Goal: Task Accomplishment & Management: Manage account settings

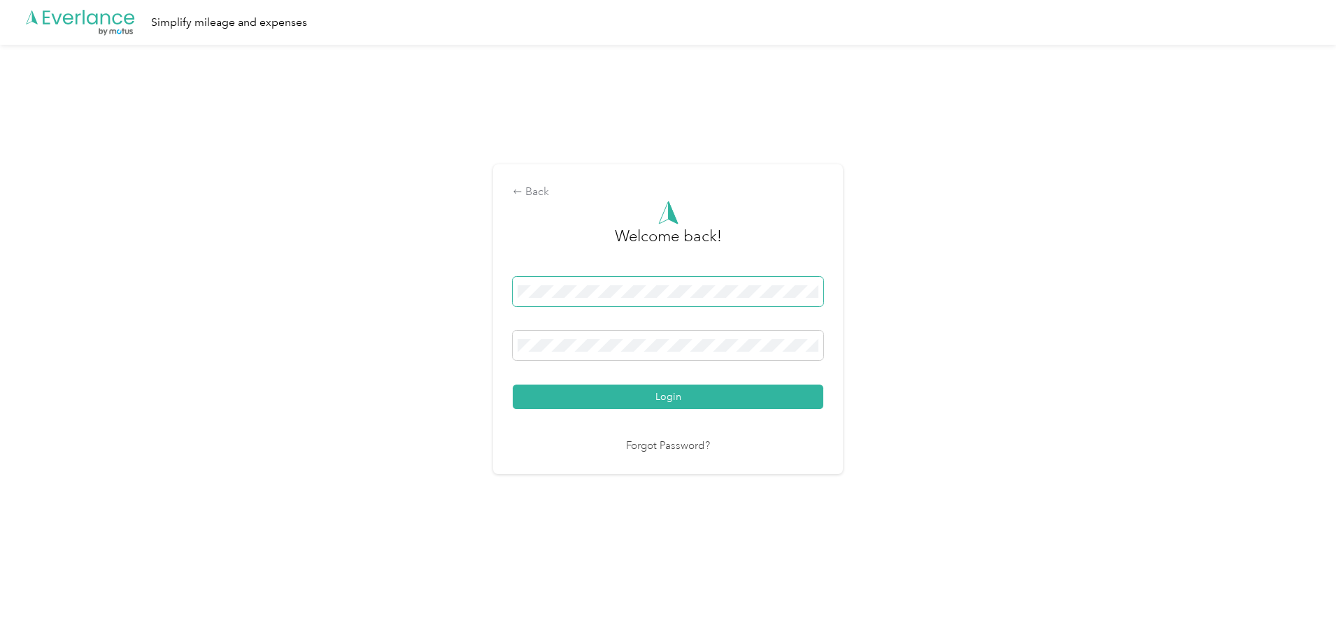
click at [581, 281] on span at bounding box center [668, 291] width 311 height 29
click at [513, 385] on button "Login" at bounding box center [668, 397] width 311 height 24
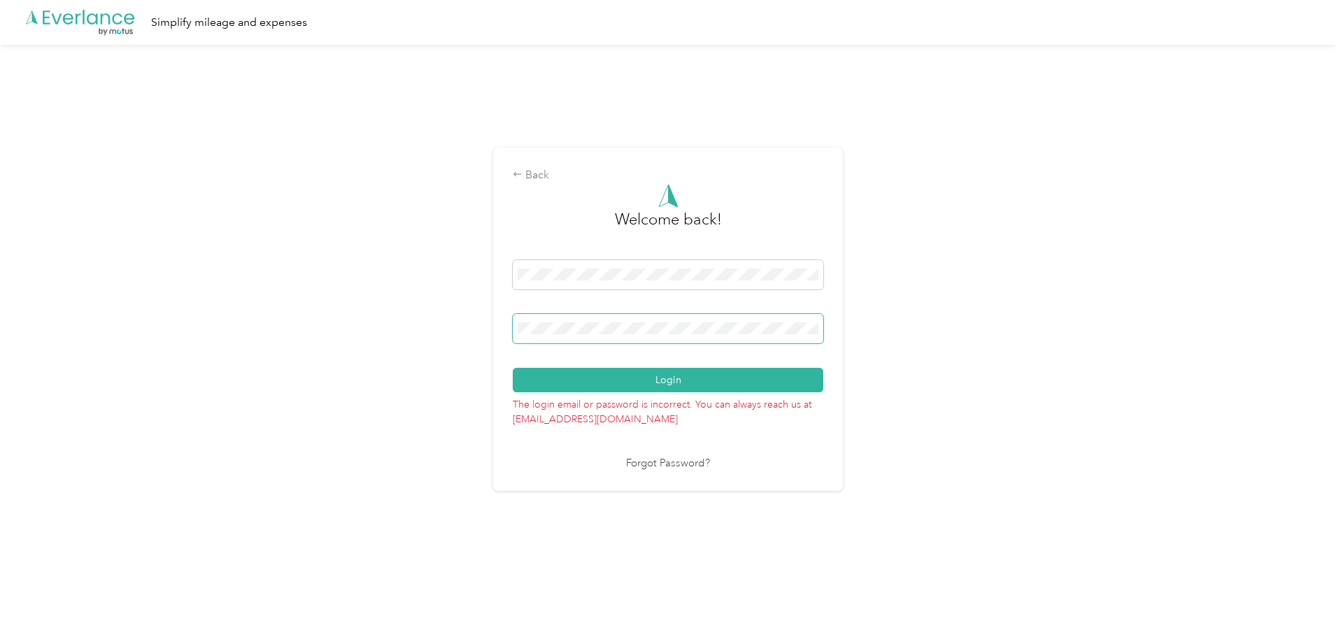
click at [598, 341] on span at bounding box center [668, 328] width 311 height 29
click at [423, 332] on div "Back Welcome back! Login The login email or password is incorrect. You can alwa…" at bounding box center [668, 325] width 1336 height 561
click at [513, 368] on button "Login" at bounding box center [668, 380] width 311 height 24
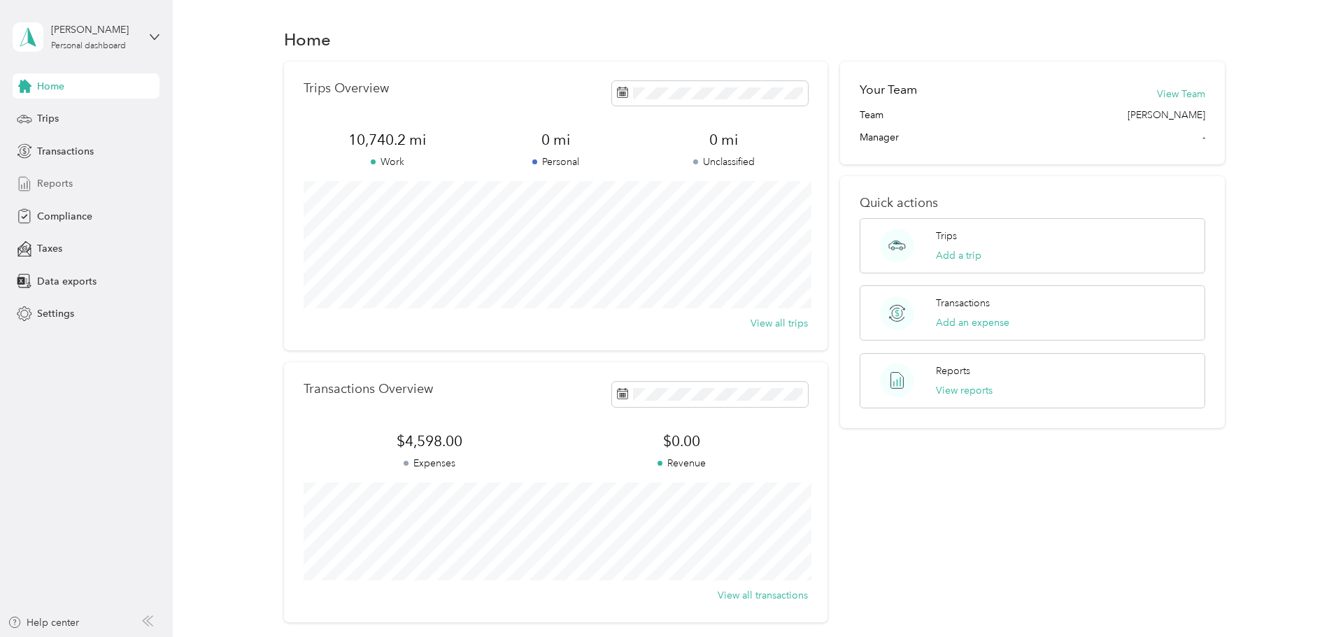
click at [65, 178] on span "Reports" at bounding box center [55, 183] width 36 height 15
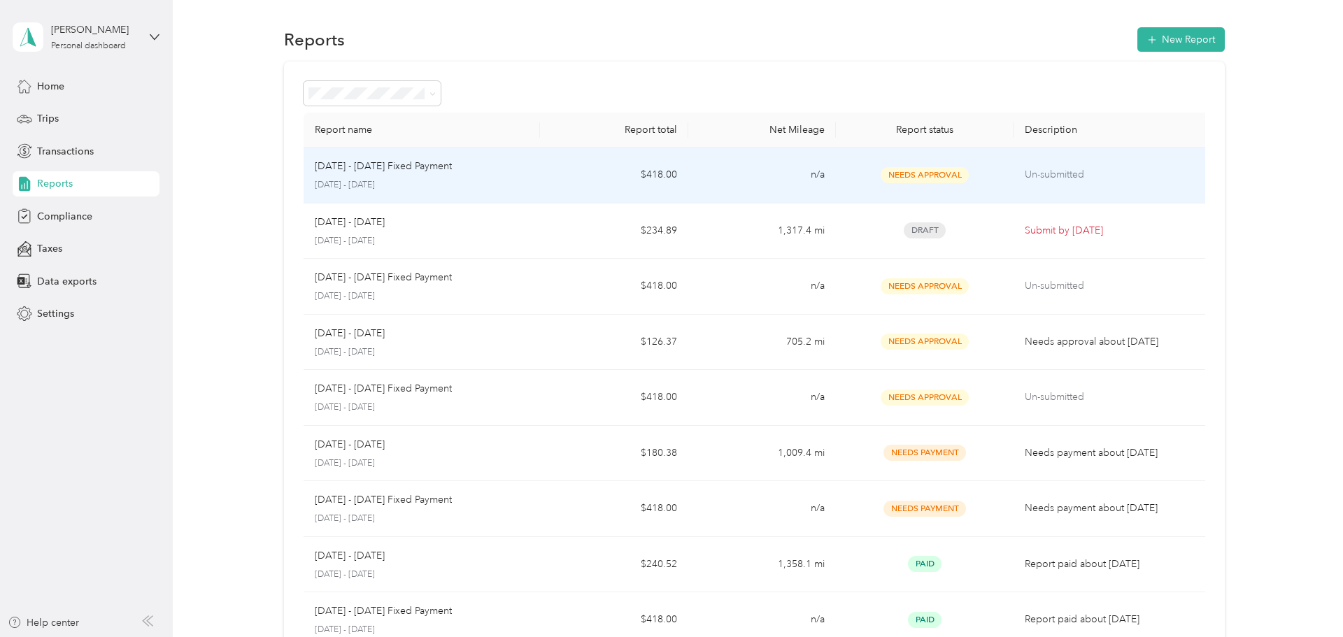
click at [483, 181] on p "[DATE] - [DATE]" at bounding box center [422, 185] width 215 height 13
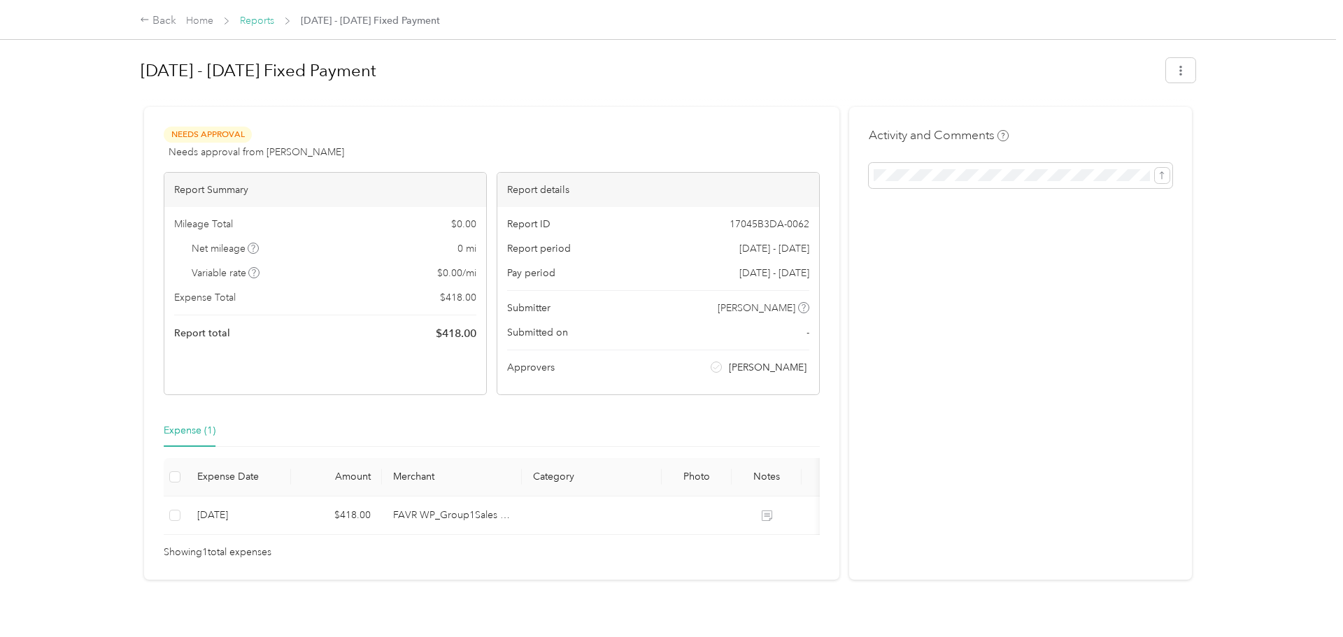
click at [246, 19] on link "Reports" at bounding box center [257, 21] width 34 height 12
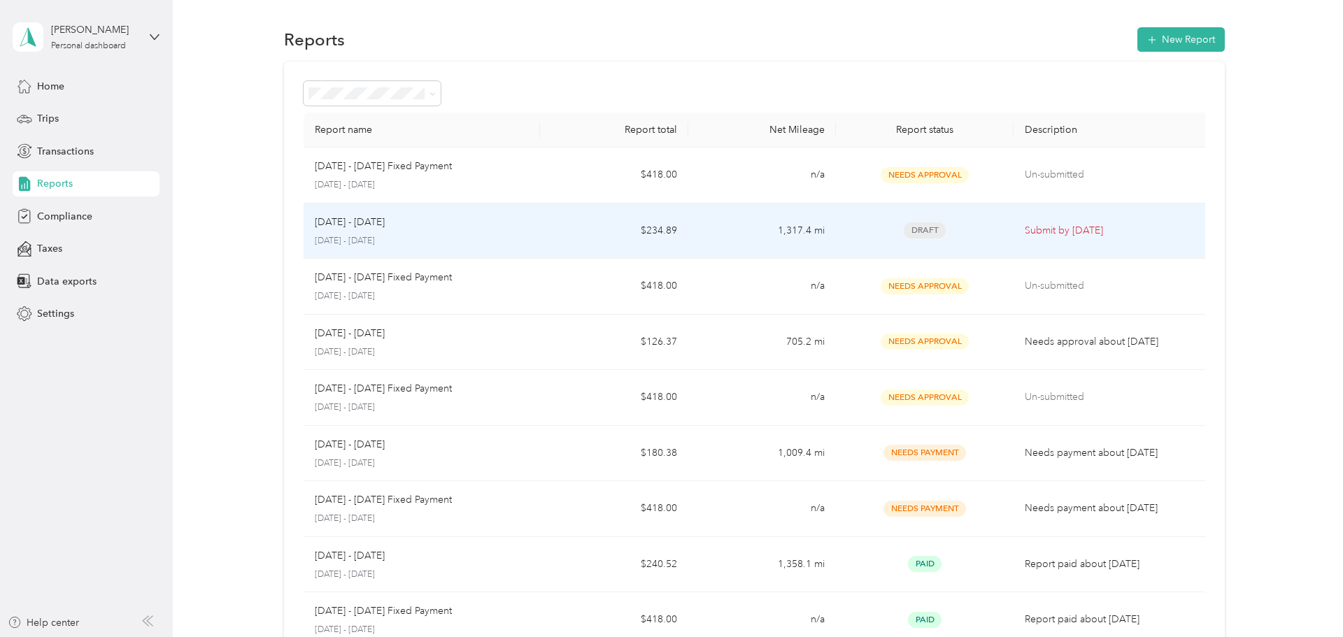
click at [430, 245] on p "[DATE] - [DATE]" at bounding box center [422, 241] width 215 height 13
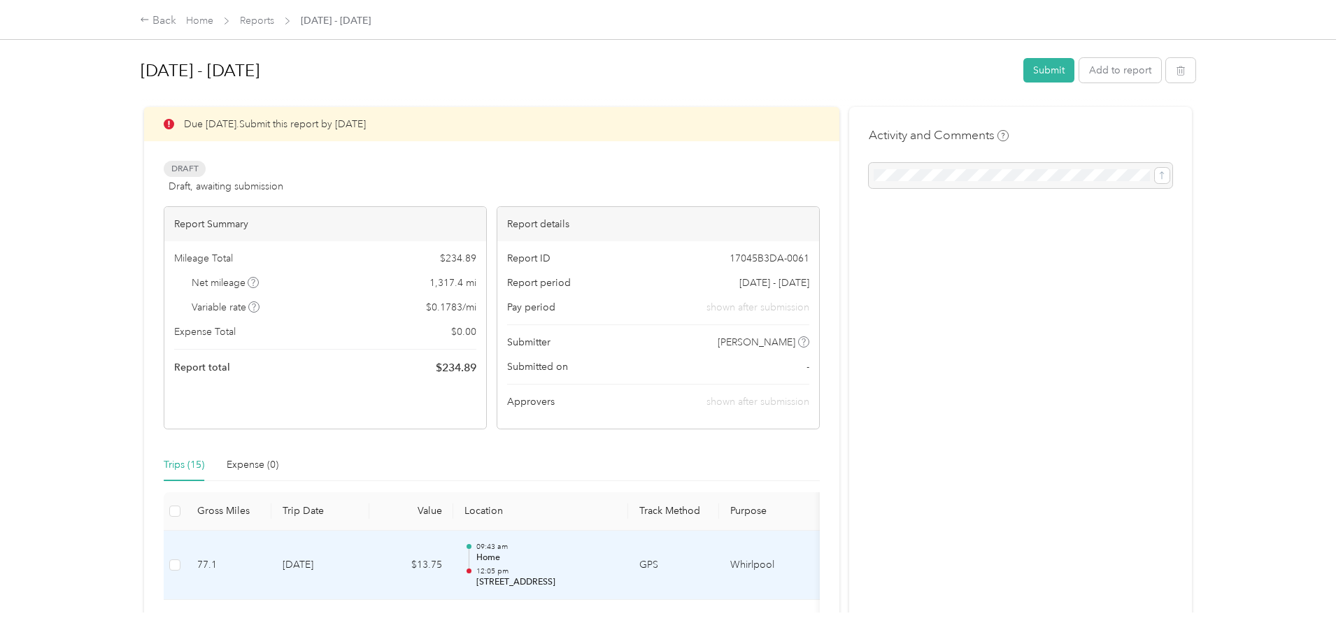
click at [390, 571] on td "$13.75" at bounding box center [411, 566] width 84 height 70
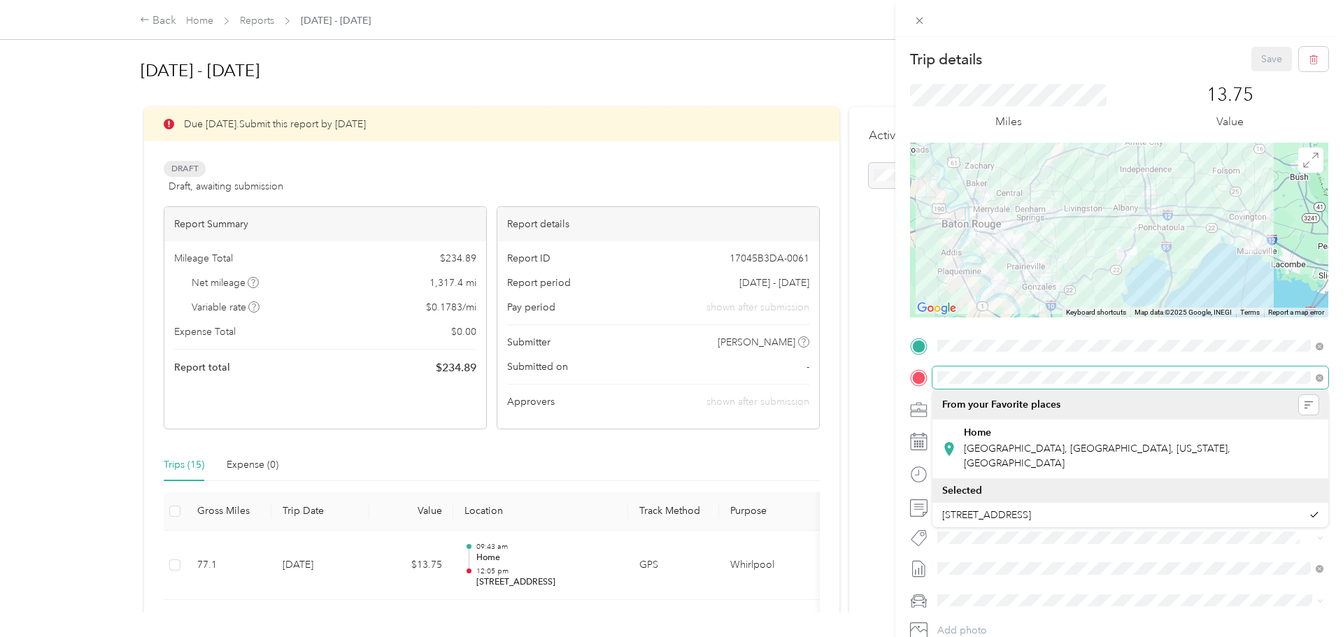
click at [924, 367] on div at bounding box center [1119, 378] width 418 height 22
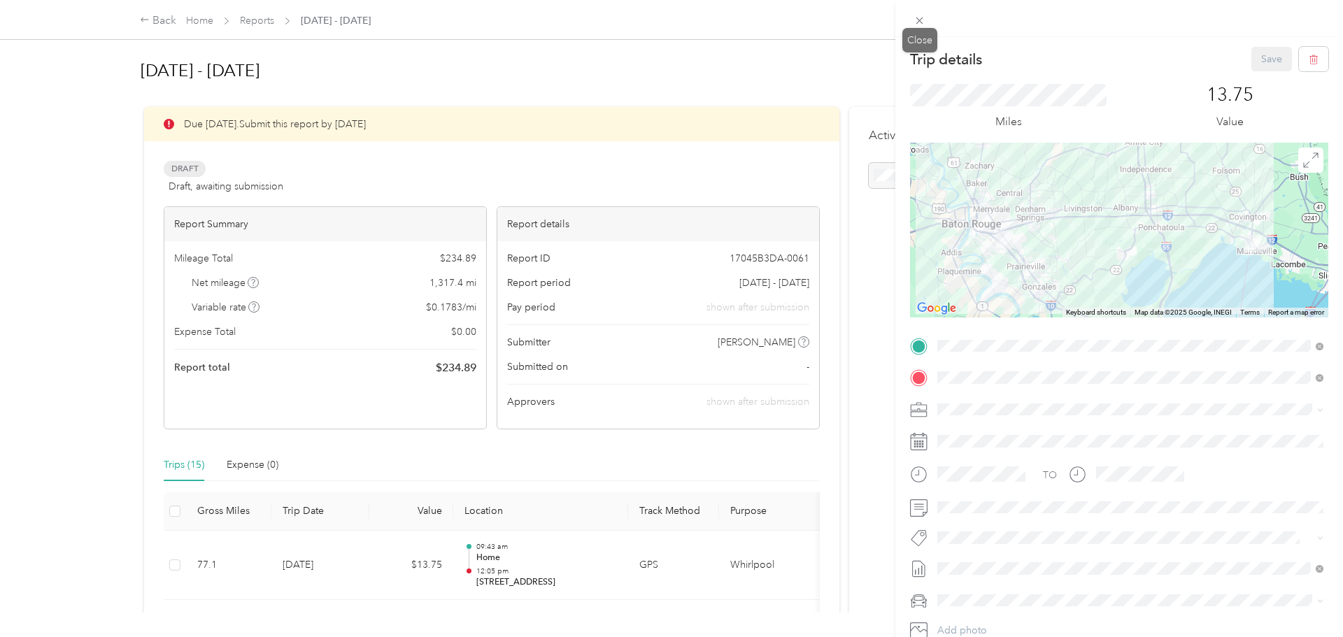
click at [921, 24] on icon at bounding box center [920, 21] width 12 height 12
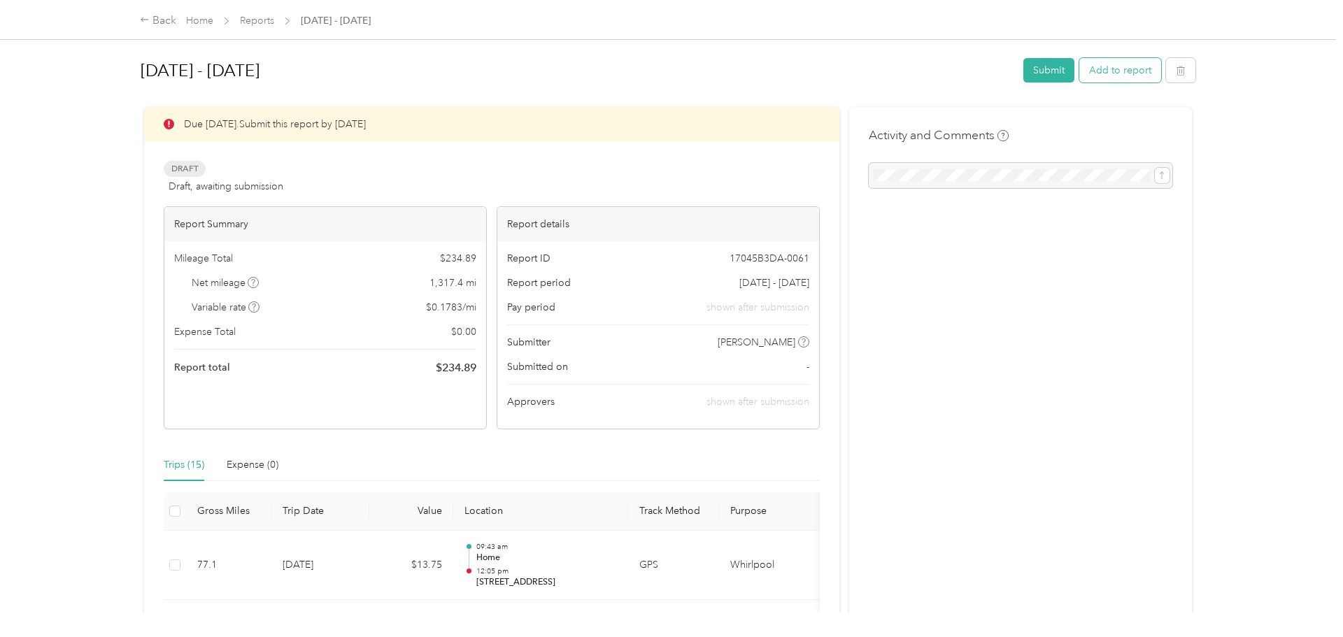
click at [1126, 70] on button "Add to report" at bounding box center [1121, 70] width 82 height 24
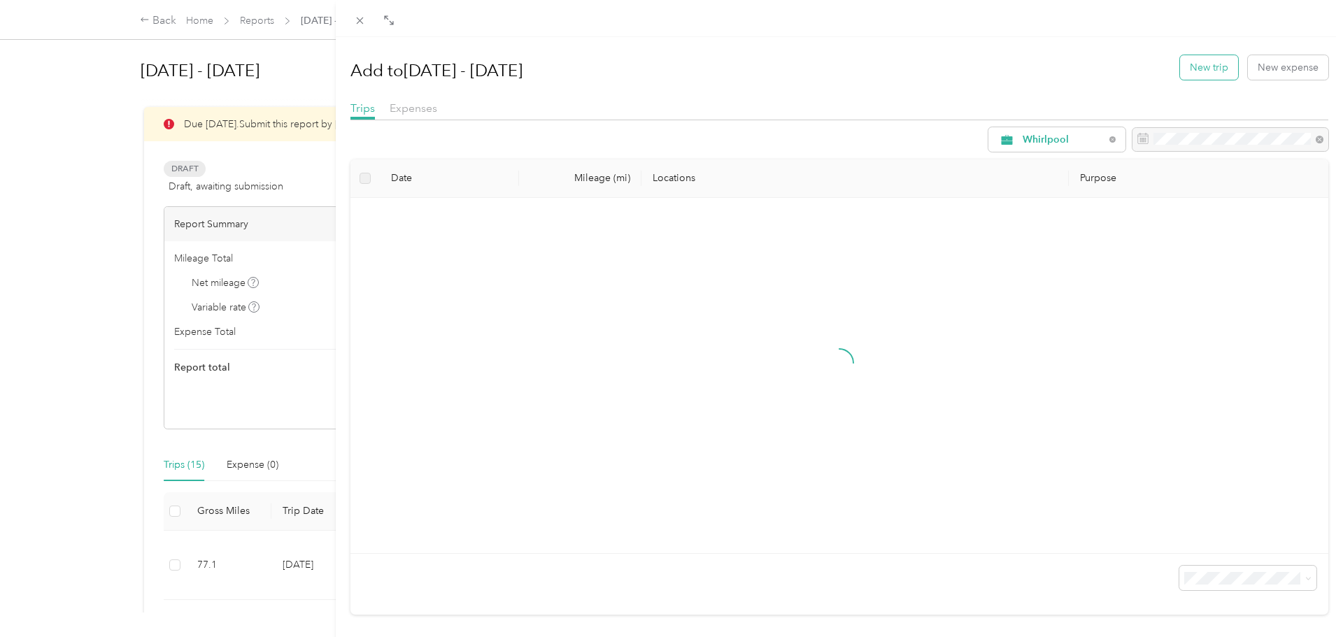
click at [1219, 73] on button "New trip" at bounding box center [1209, 67] width 58 height 24
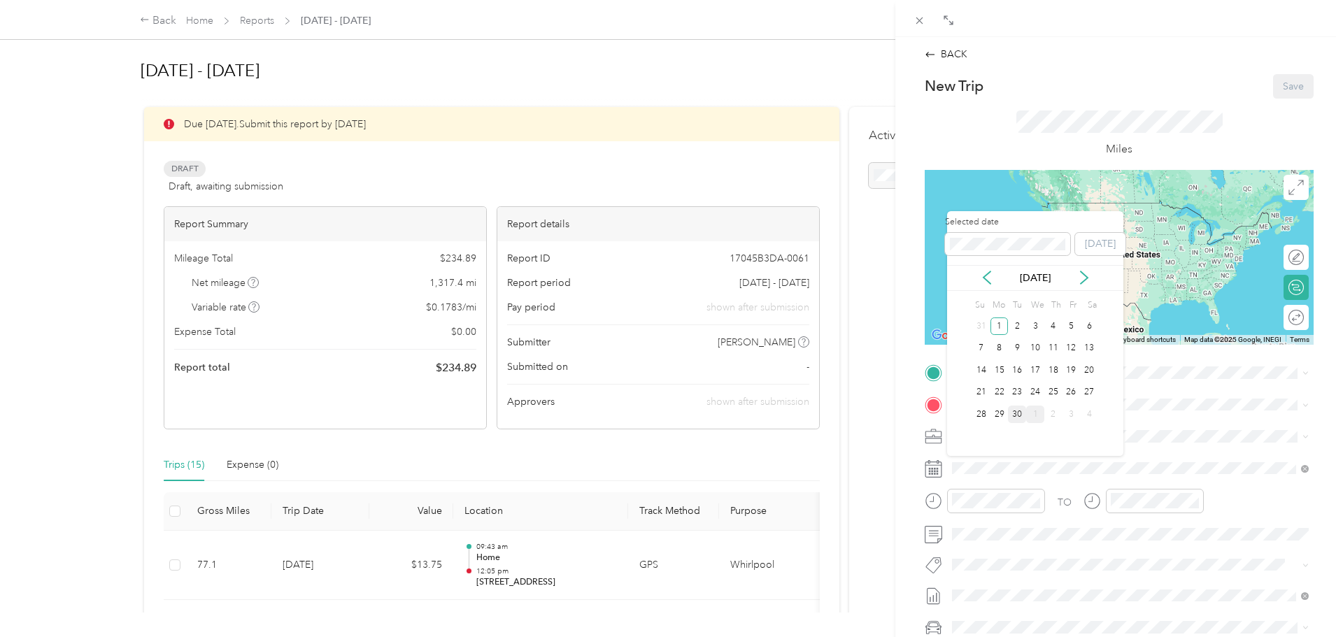
click at [1017, 414] on div "30" at bounding box center [1017, 414] width 18 height 17
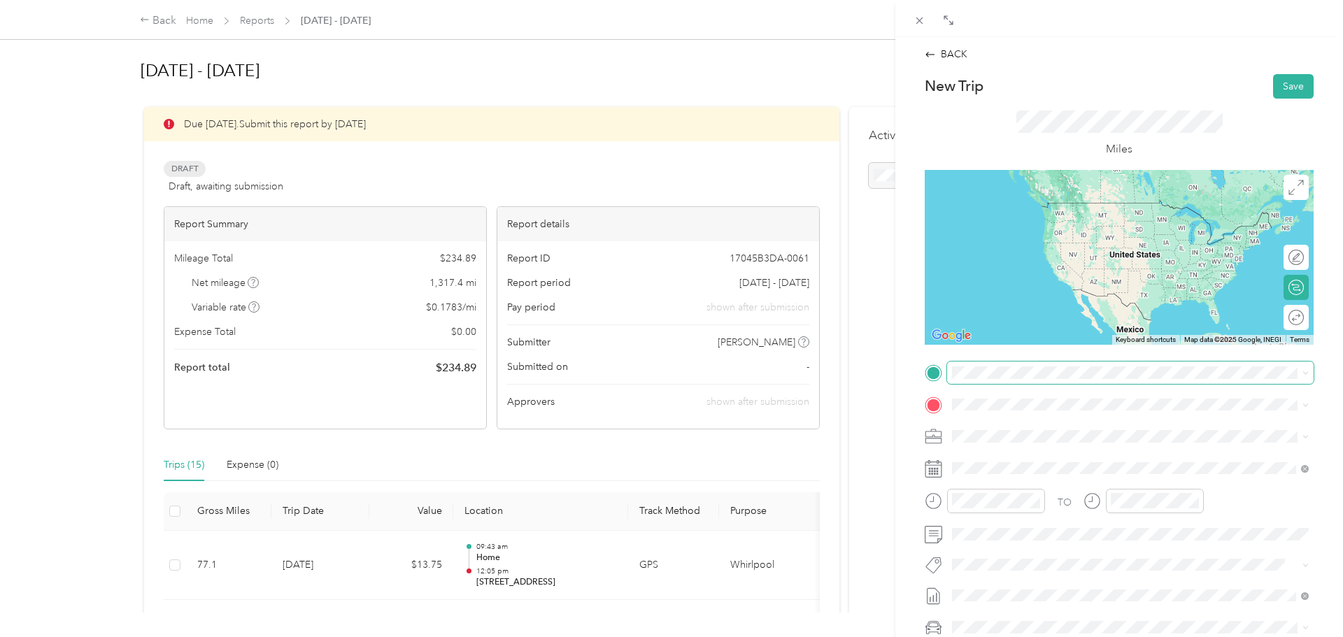
click at [992, 379] on span at bounding box center [1130, 373] width 367 height 22
click at [1009, 426] on span "[STREET_ADDRESS]. [GEOGRAPHIC_DATA], [US_STATE] 70769, [GEOGRAPHIC_DATA]" at bounding box center [1126, 428] width 295 height 24
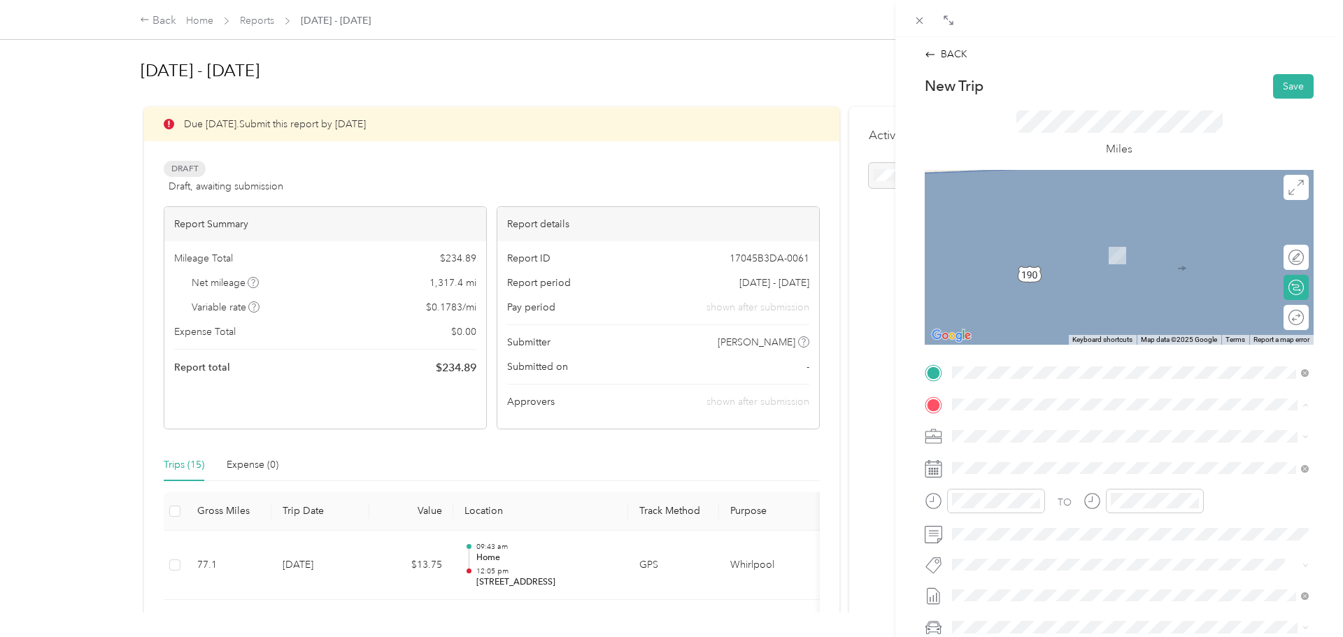
click at [999, 459] on strong "Home" at bounding box center [992, 460] width 27 height 13
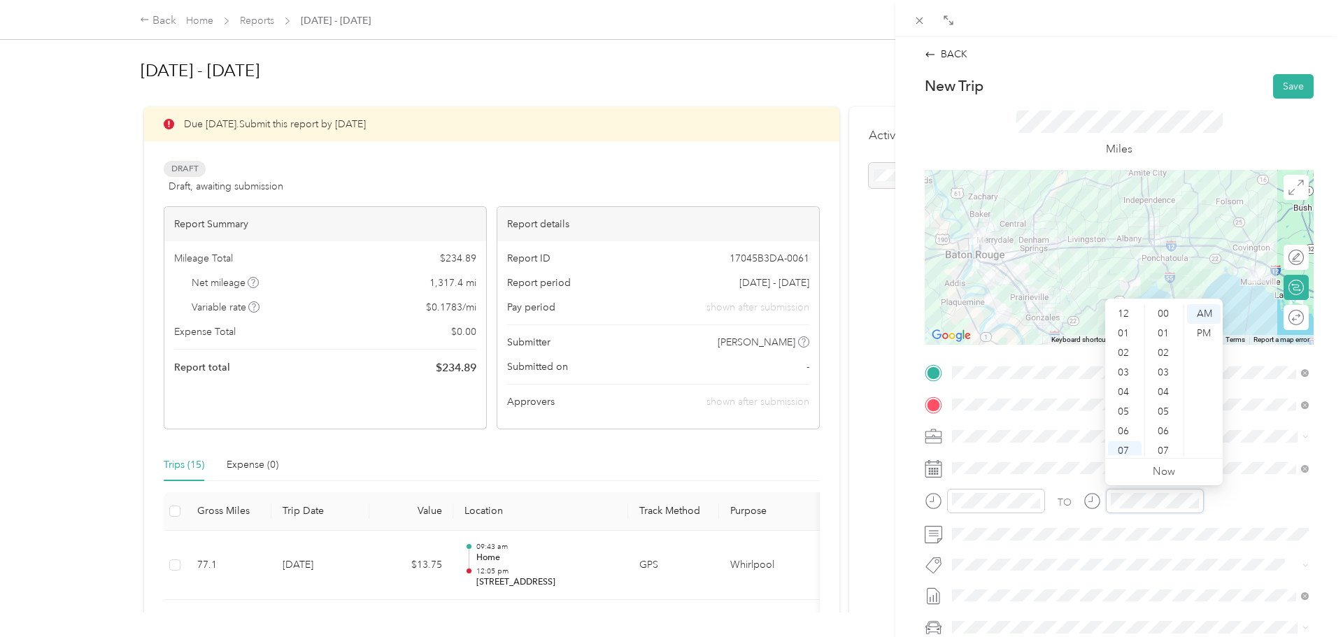
scroll to position [84, 0]
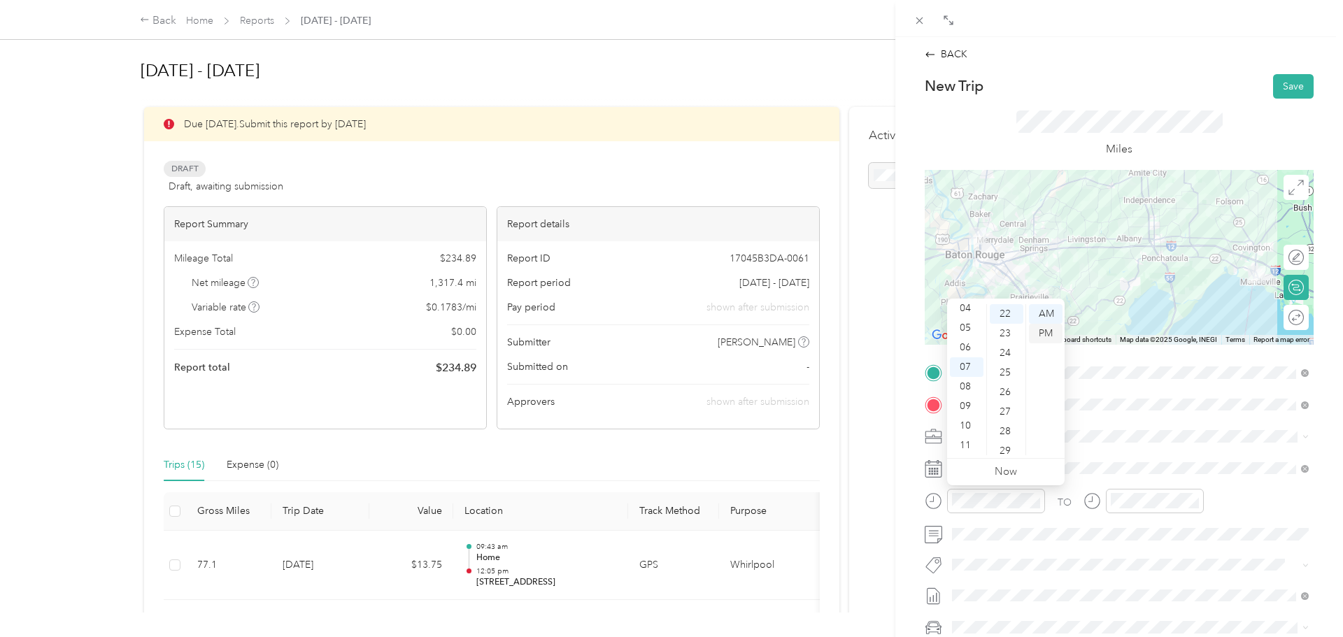
click at [1053, 334] on div "PM" at bounding box center [1046, 334] width 34 height 20
click at [968, 332] on div "01" at bounding box center [967, 334] width 34 height 20
click at [1012, 398] on div "45" at bounding box center [1007, 400] width 34 height 20
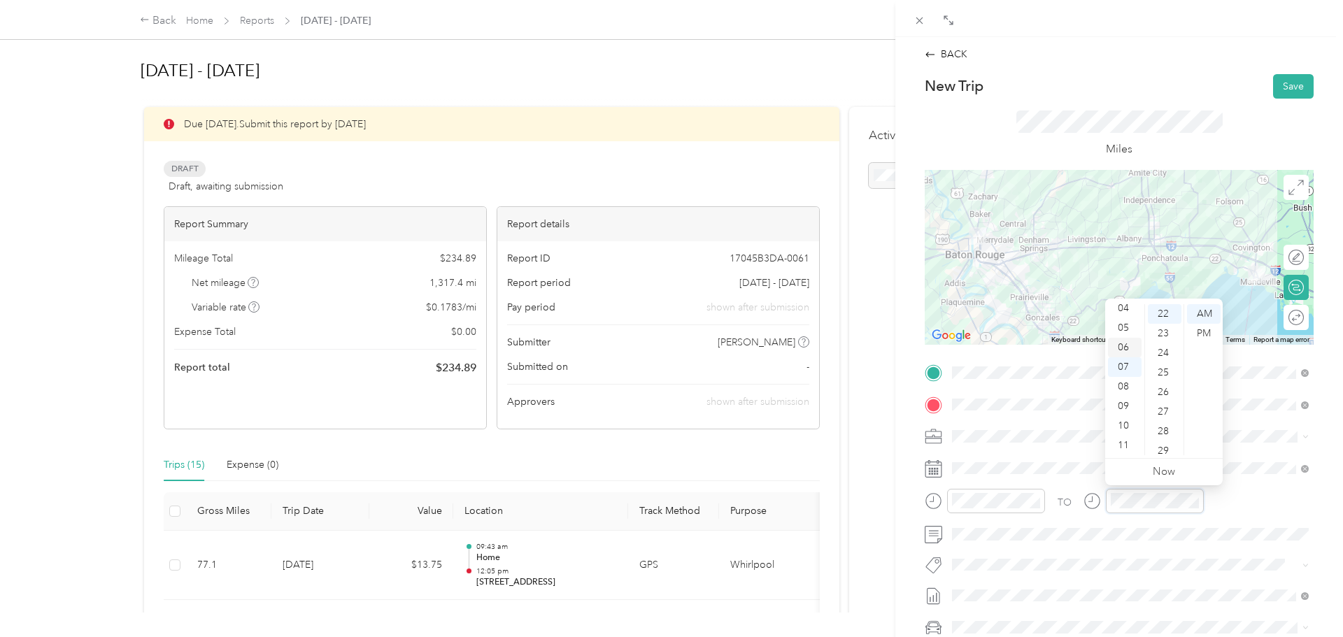
scroll to position [0, 0]
click at [1129, 372] on div "03" at bounding box center [1125, 373] width 34 height 20
click at [1168, 411] on div "15" at bounding box center [1165, 411] width 34 height 20
click at [1206, 333] on div "PM" at bounding box center [1204, 334] width 34 height 20
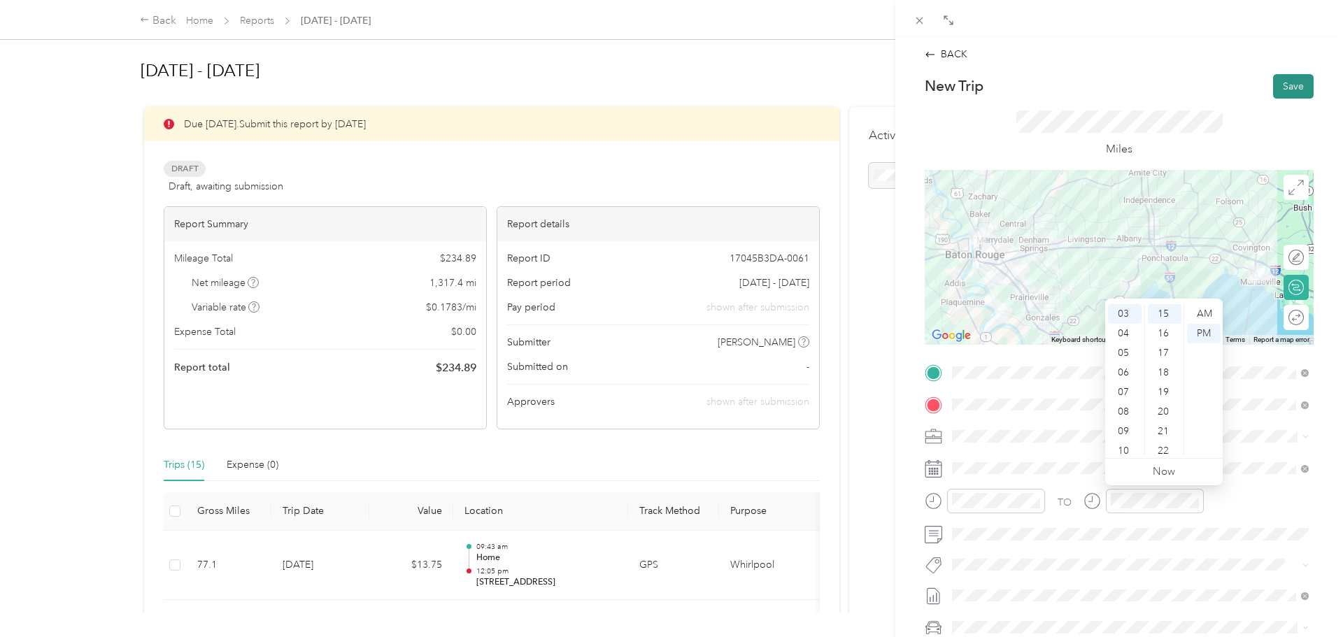
click at [1290, 86] on button "Save" at bounding box center [1294, 86] width 41 height 24
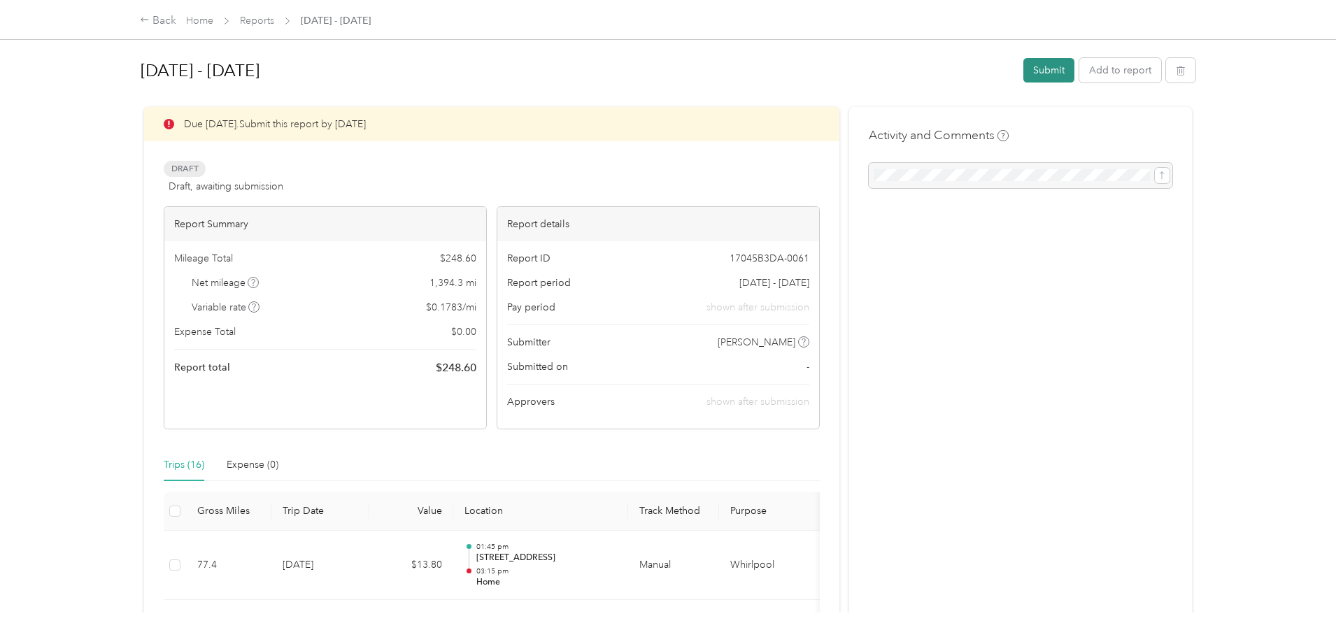
click at [1058, 71] on button "Submit" at bounding box center [1049, 70] width 51 height 24
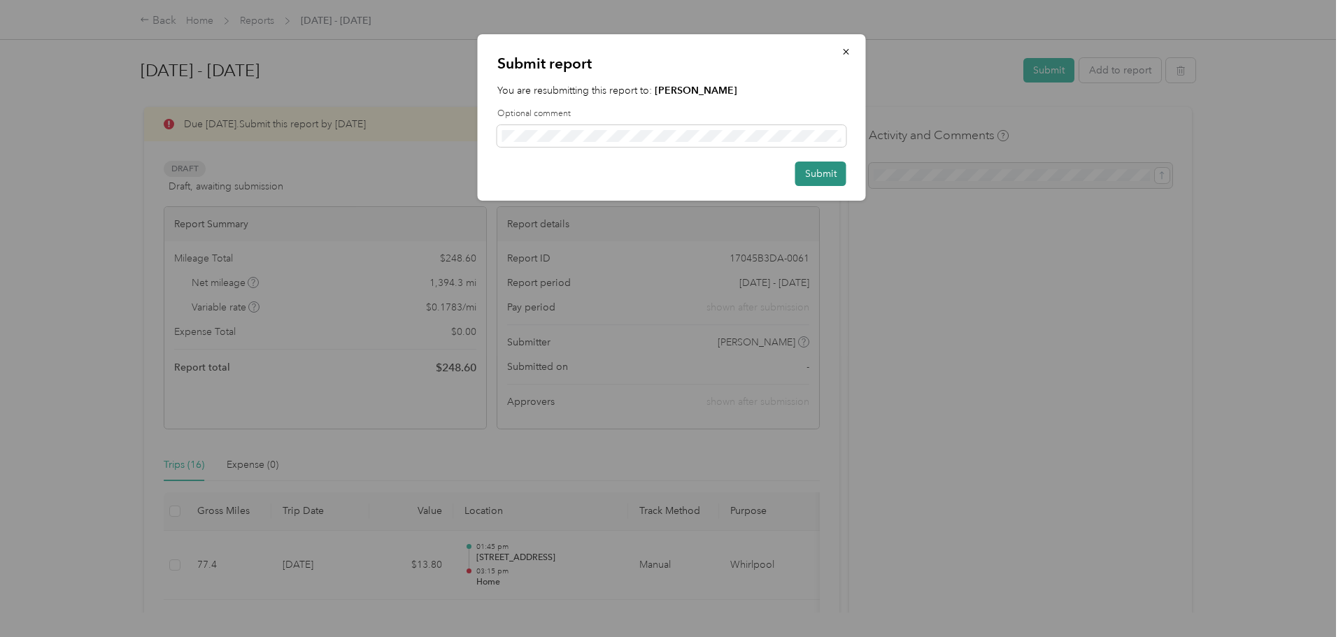
click at [823, 179] on button "Submit" at bounding box center [821, 174] width 51 height 24
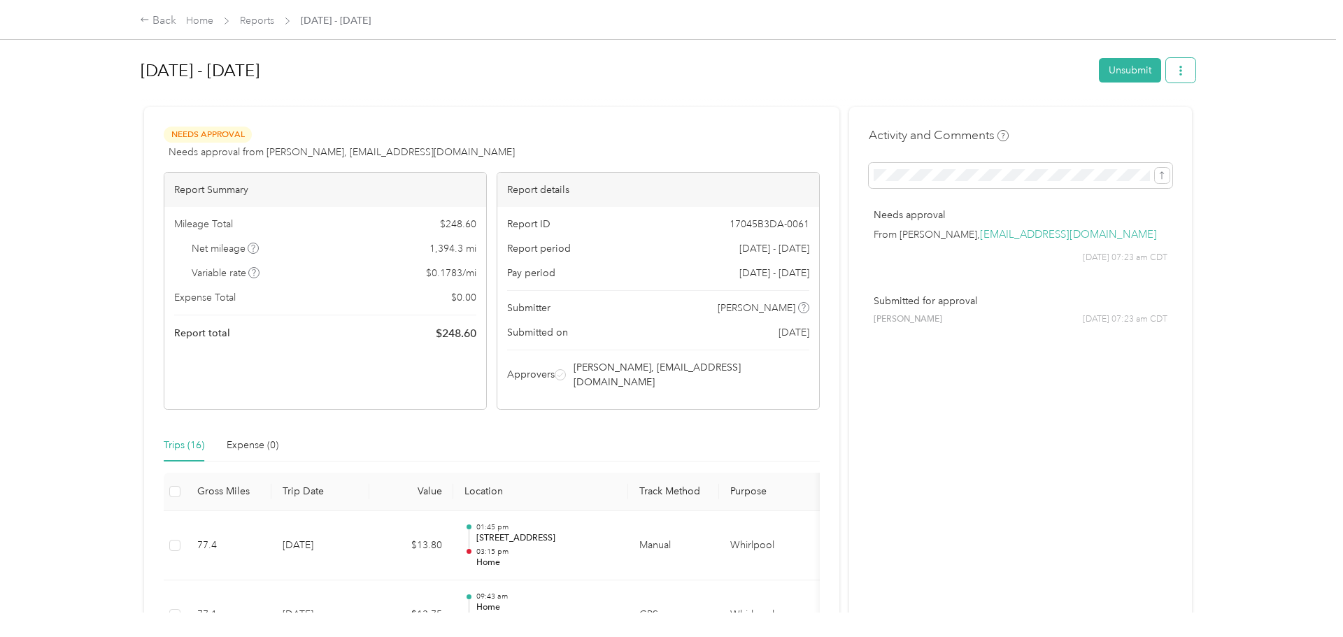
click at [1186, 73] on icon "button" at bounding box center [1181, 71] width 10 height 10
click at [1142, 125] on span "Download" at bounding box center [1147, 122] width 46 height 15
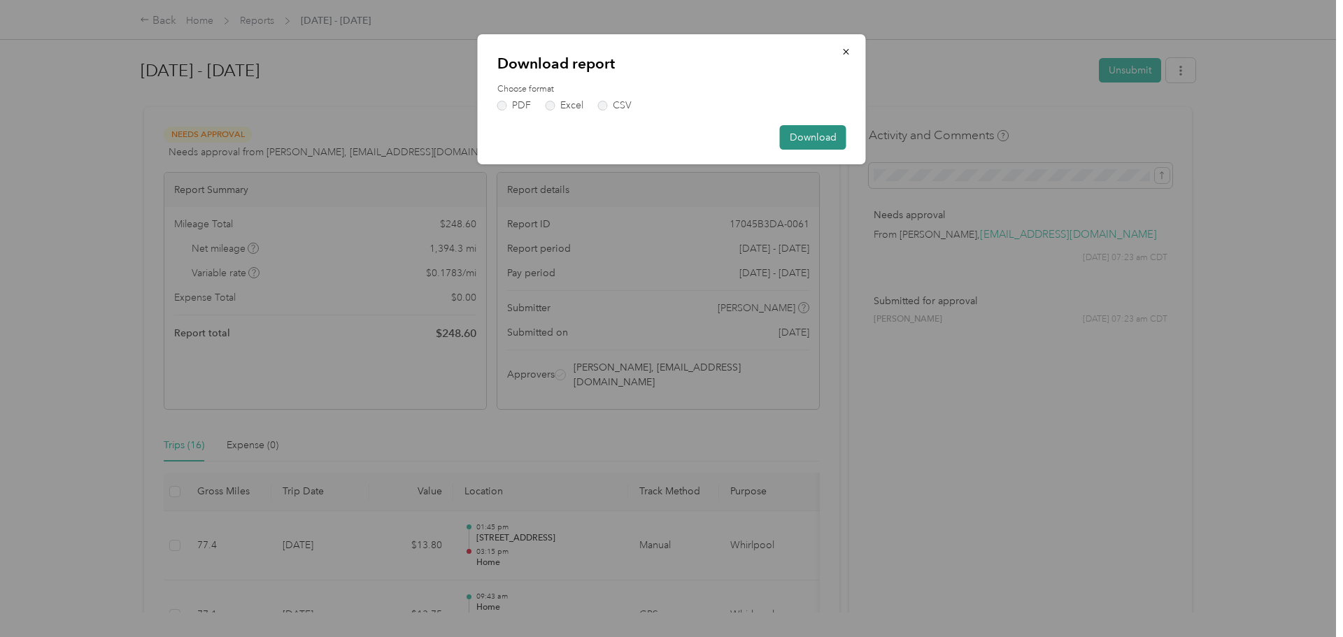
click at [810, 142] on button "Download" at bounding box center [813, 137] width 66 height 24
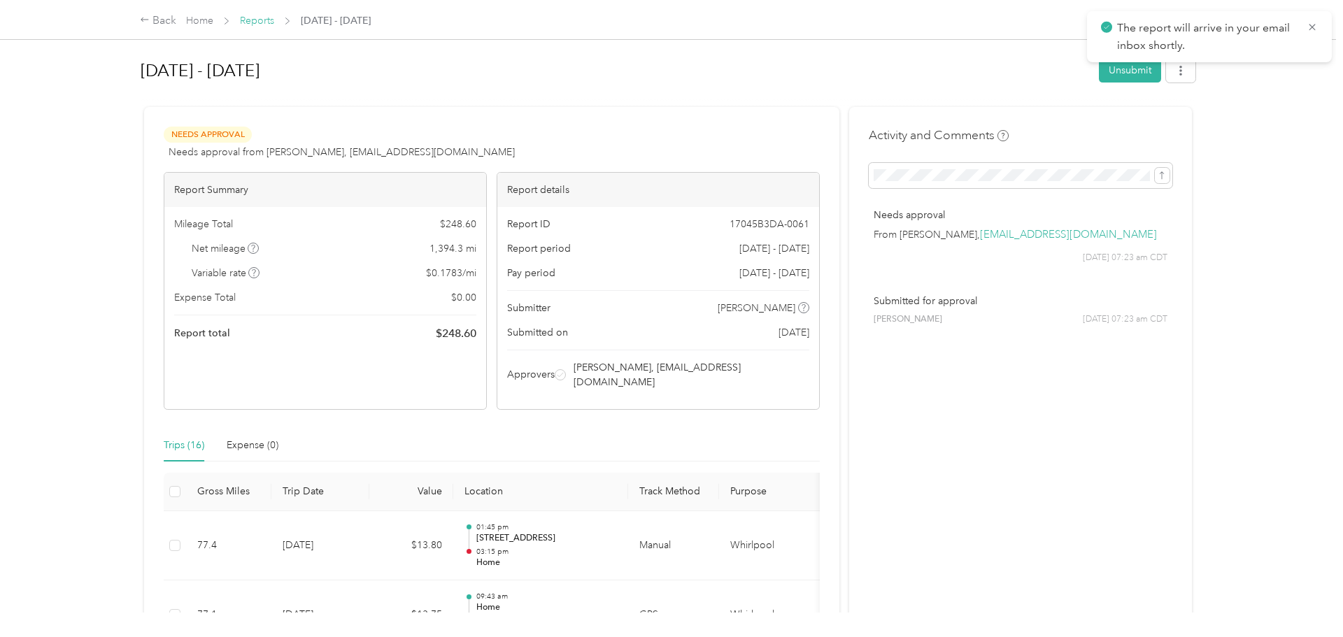
click at [262, 23] on link "Reports" at bounding box center [257, 21] width 34 height 12
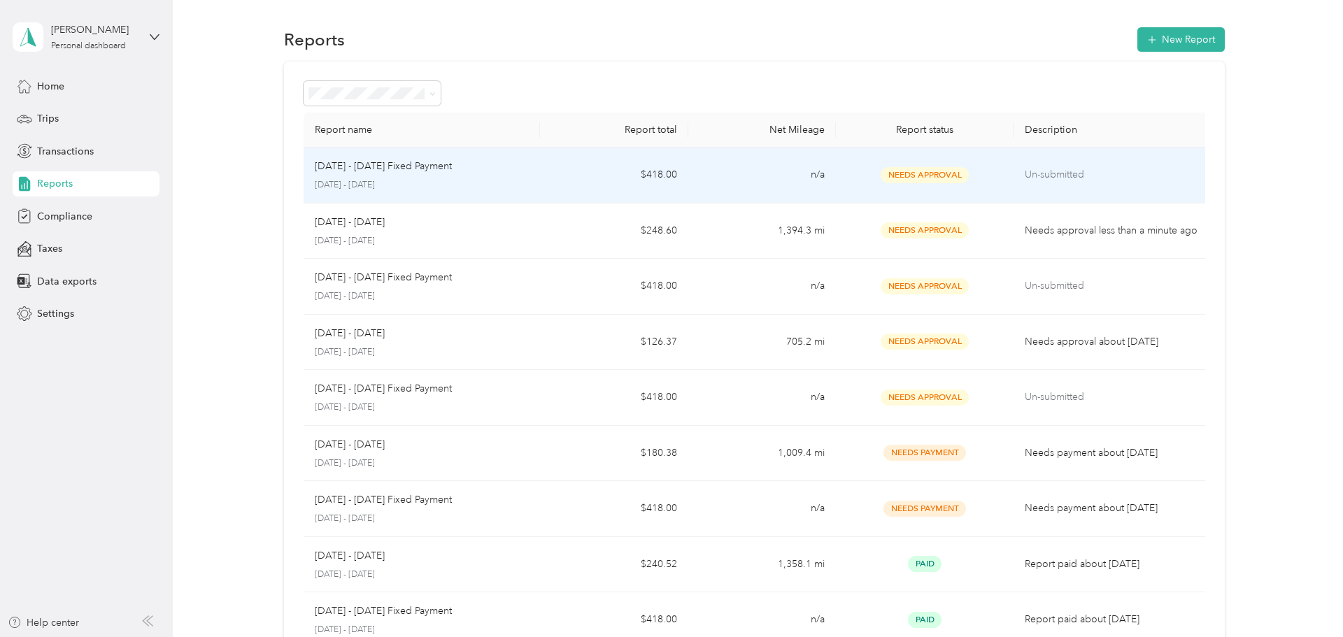
click at [472, 177] on div "[DATE] - [DATE] Fixed Payment [DATE] - [DATE]" at bounding box center [422, 175] width 215 height 33
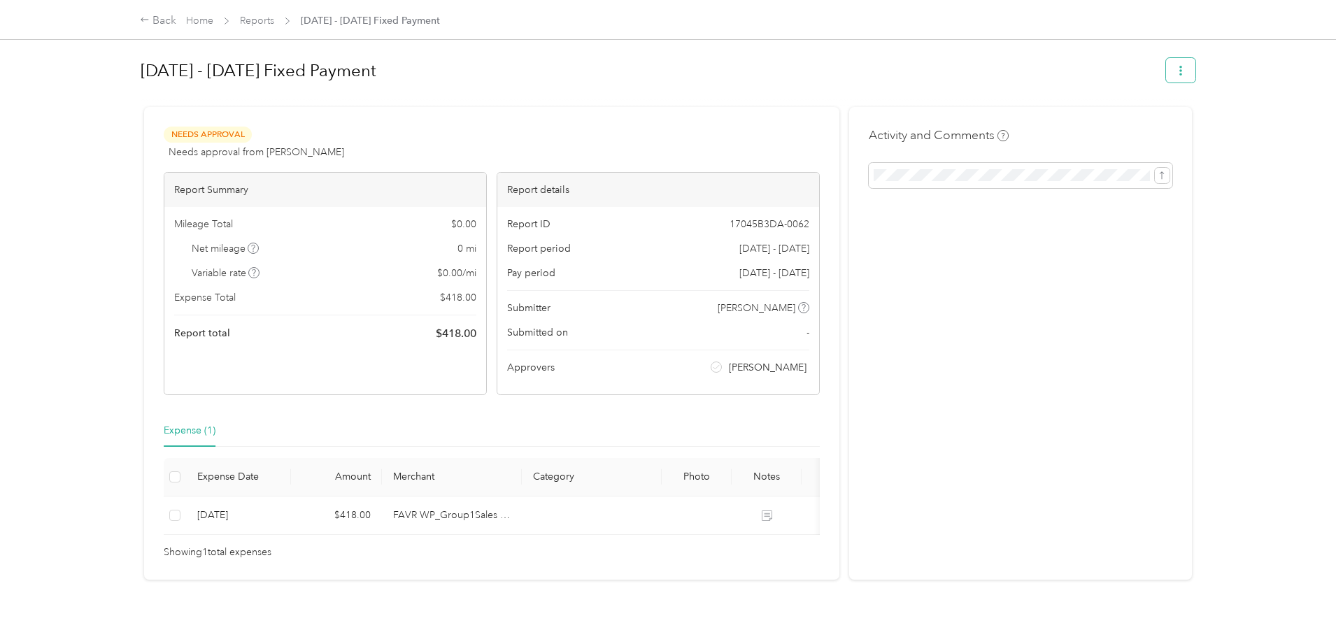
click at [1183, 74] on icon "button" at bounding box center [1181, 71] width 10 height 10
click at [1151, 120] on span "Download" at bounding box center [1147, 122] width 46 height 15
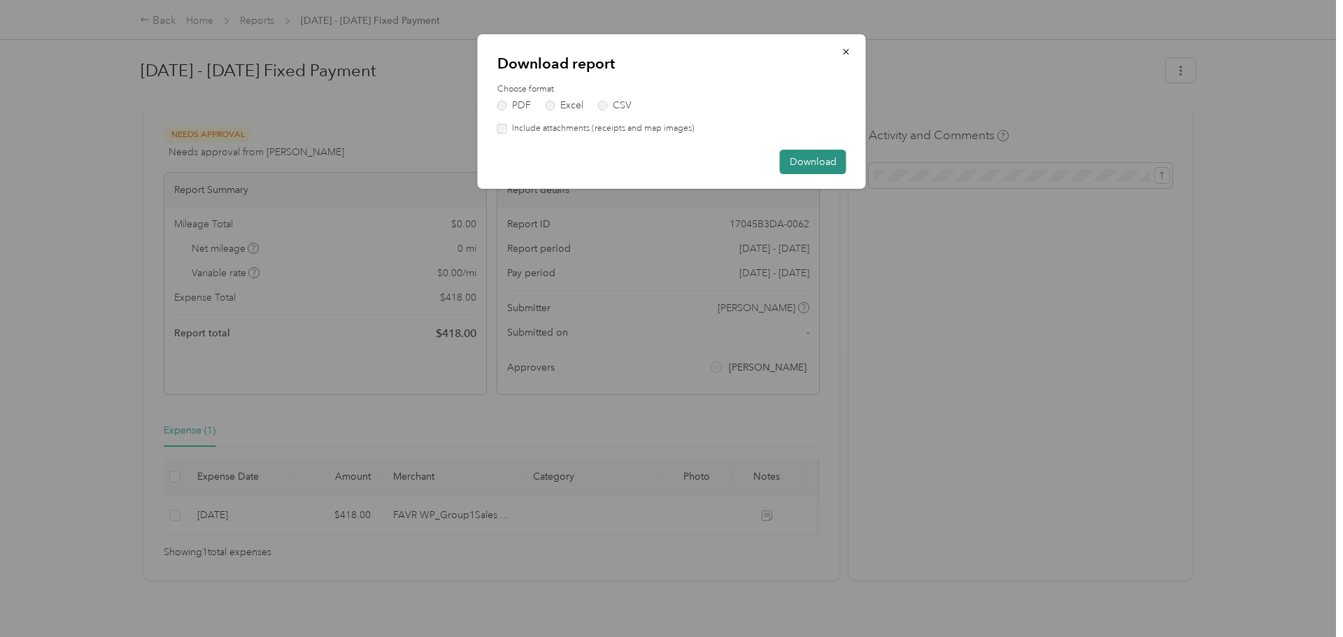
click at [815, 163] on button "Download" at bounding box center [813, 162] width 66 height 24
